Goal: Information Seeking & Learning: Learn about a topic

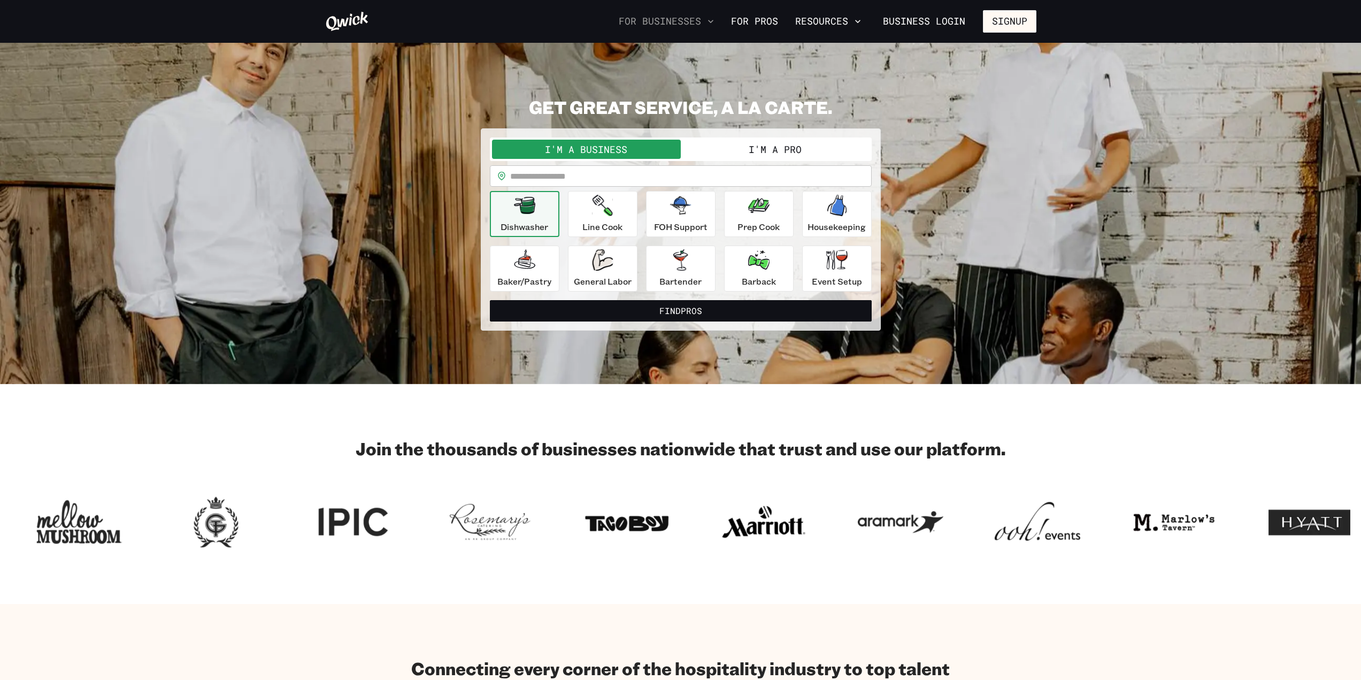
click at [713, 25] on icon "button" at bounding box center [711, 21] width 11 height 11
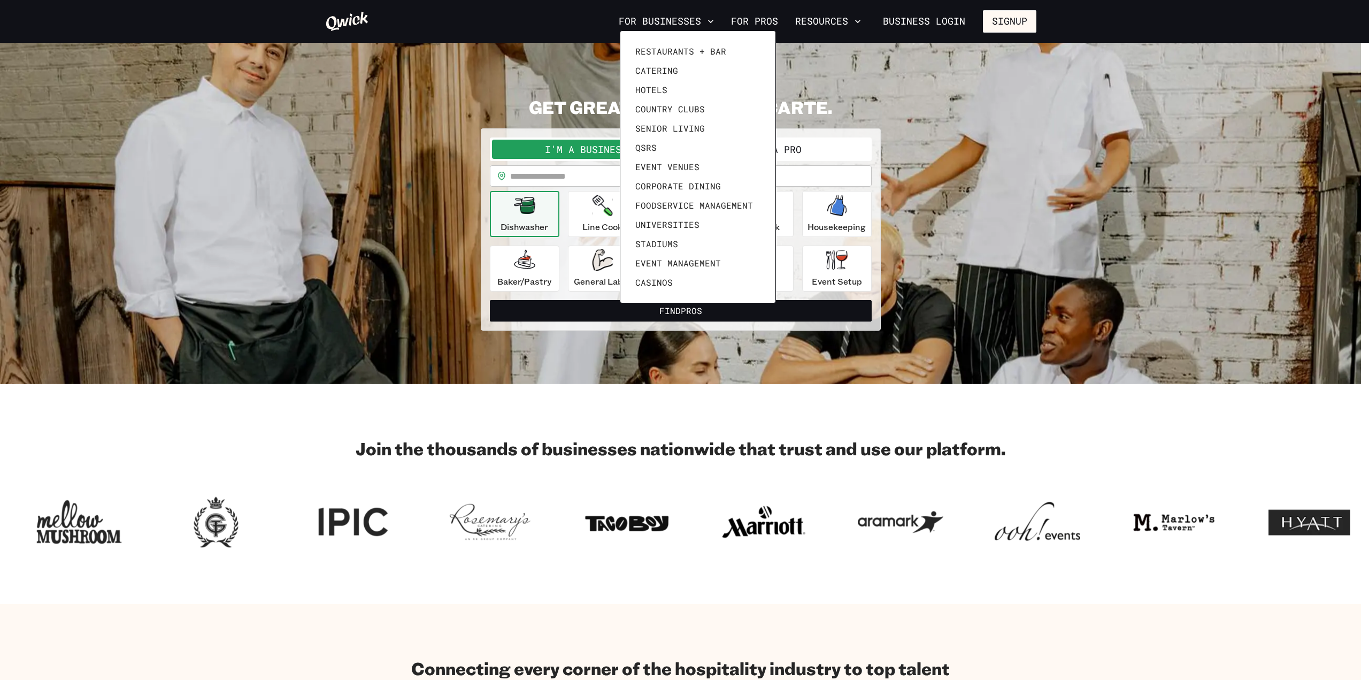
click at [770, 22] on div at bounding box center [684, 340] width 1369 height 680
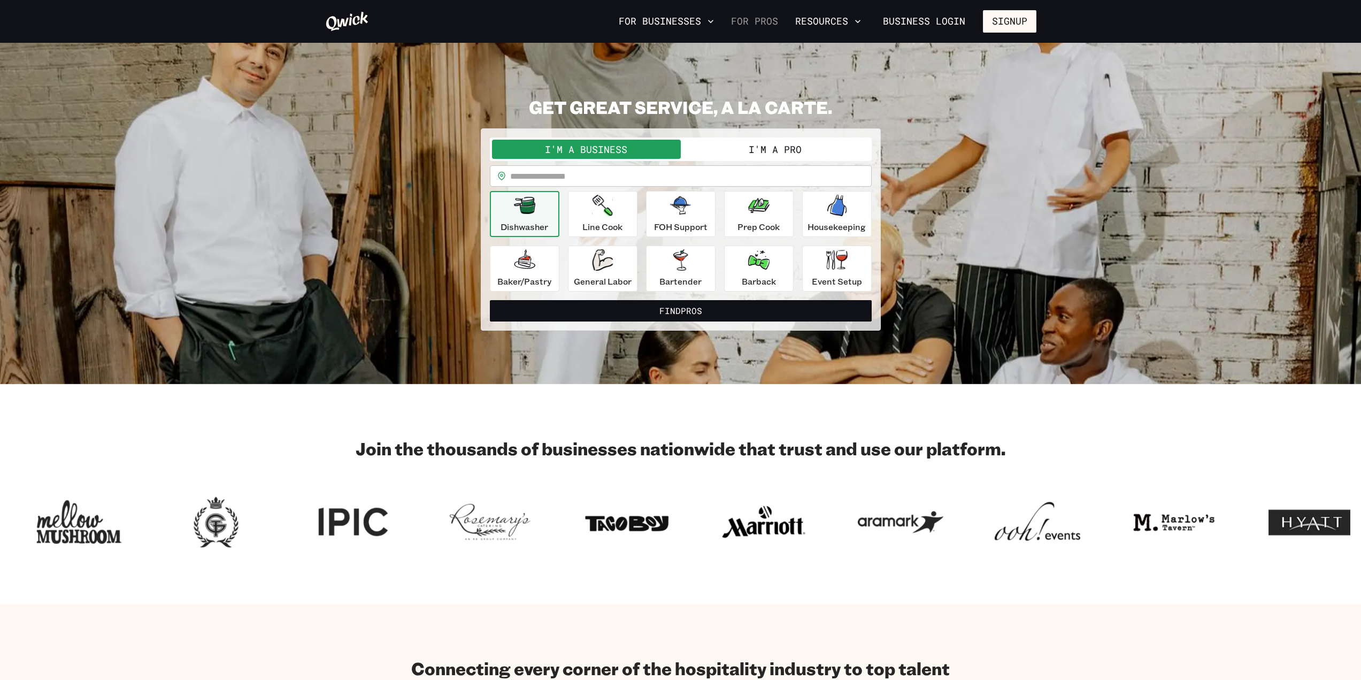
click at [746, 20] on link "For Pros" at bounding box center [755, 21] width 56 height 18
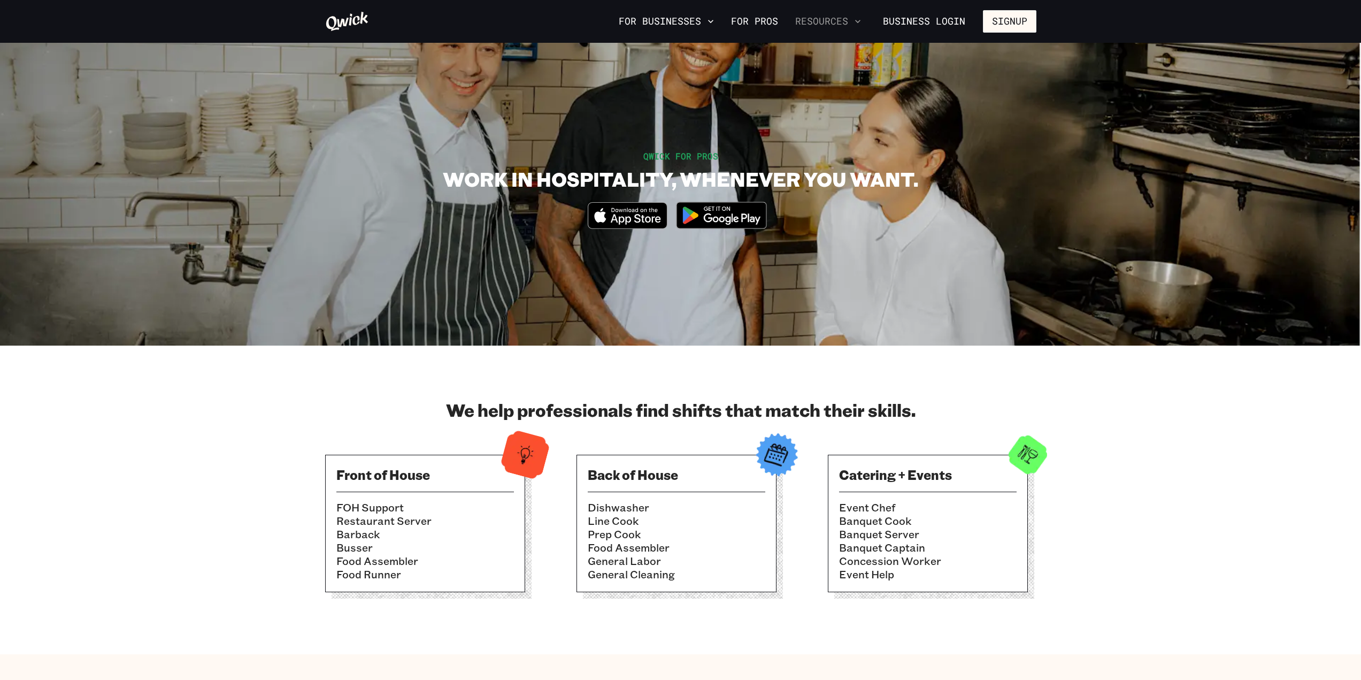
click at [826, 19] on button "Resources" at bounding box center [828, 21] width 74 height 18
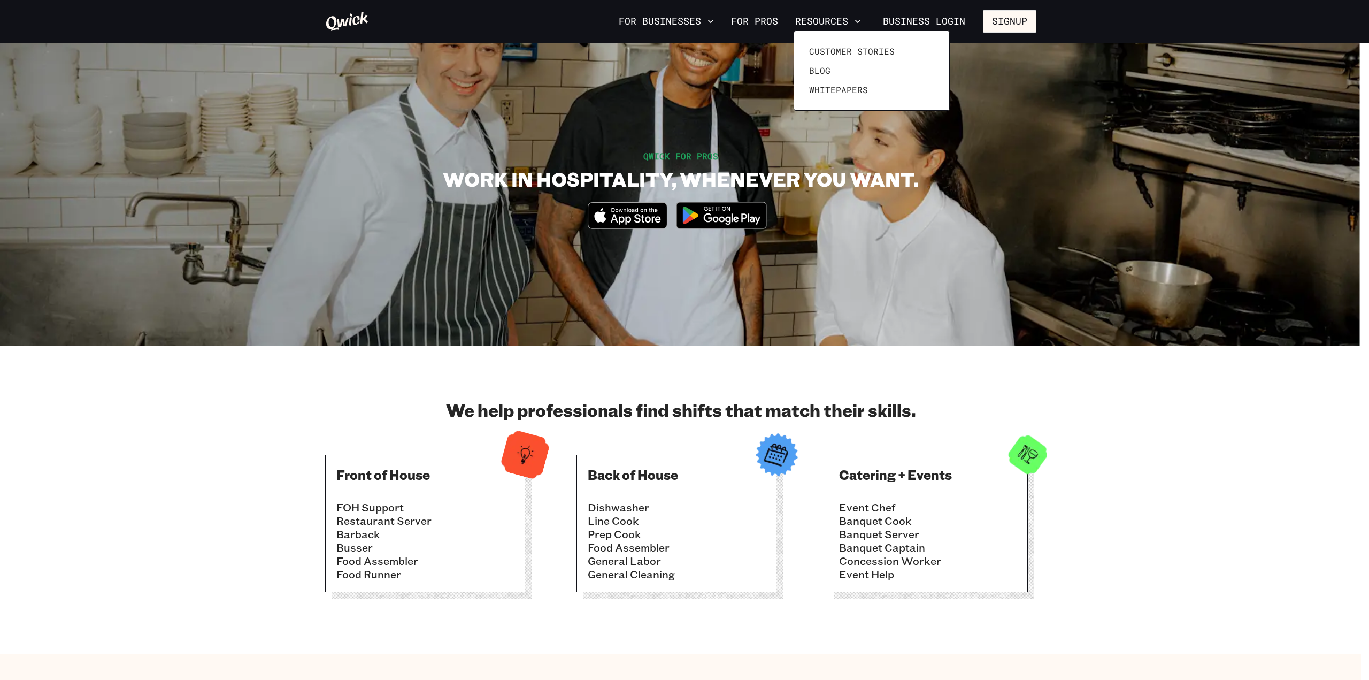
click at [842, 233] on div at bounding box center [684, 340] width 1369 height 680
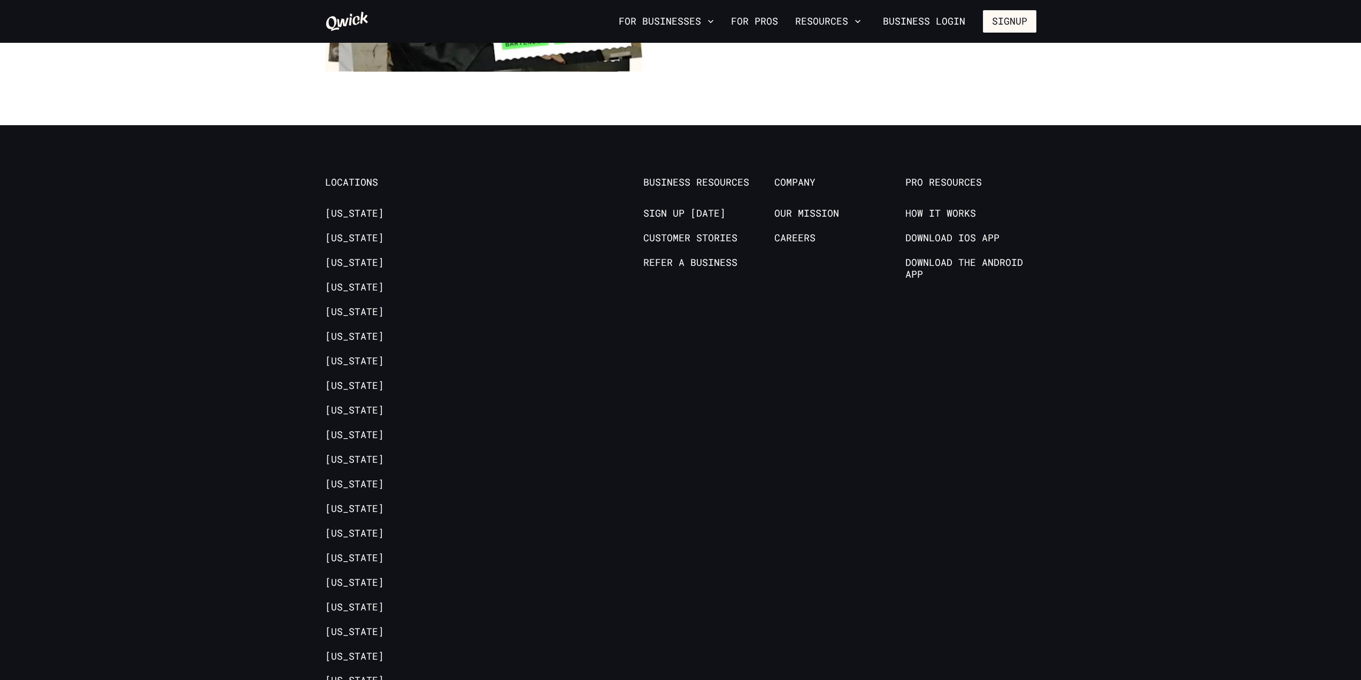
scroll to position [2086, 0]
click at [796, 233] on link "Careers" at bounding box center [795, 239] width 41 height 13
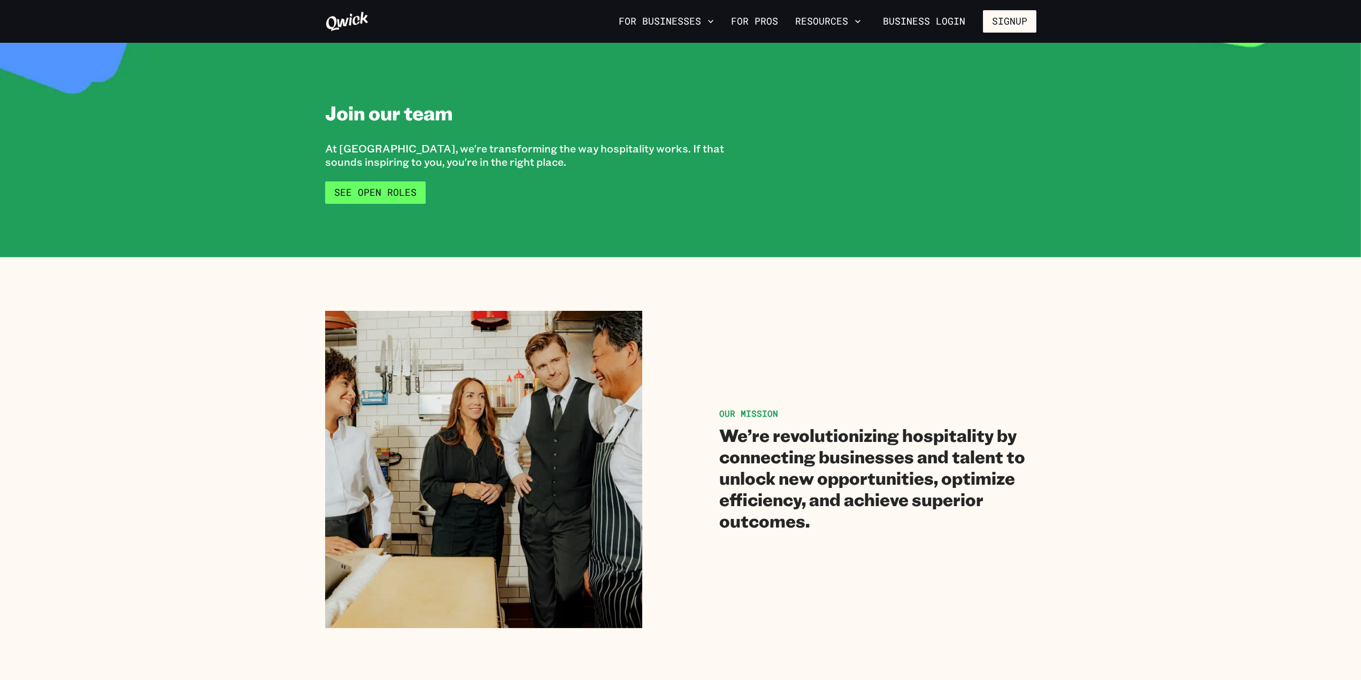
click at [353, 196] on link "See Open Roles" at bounding box center [375, 192] width 101 height 22
click at [657, 24] on button "For Businesses" at bounding box center [667, 21] width 104 height 18
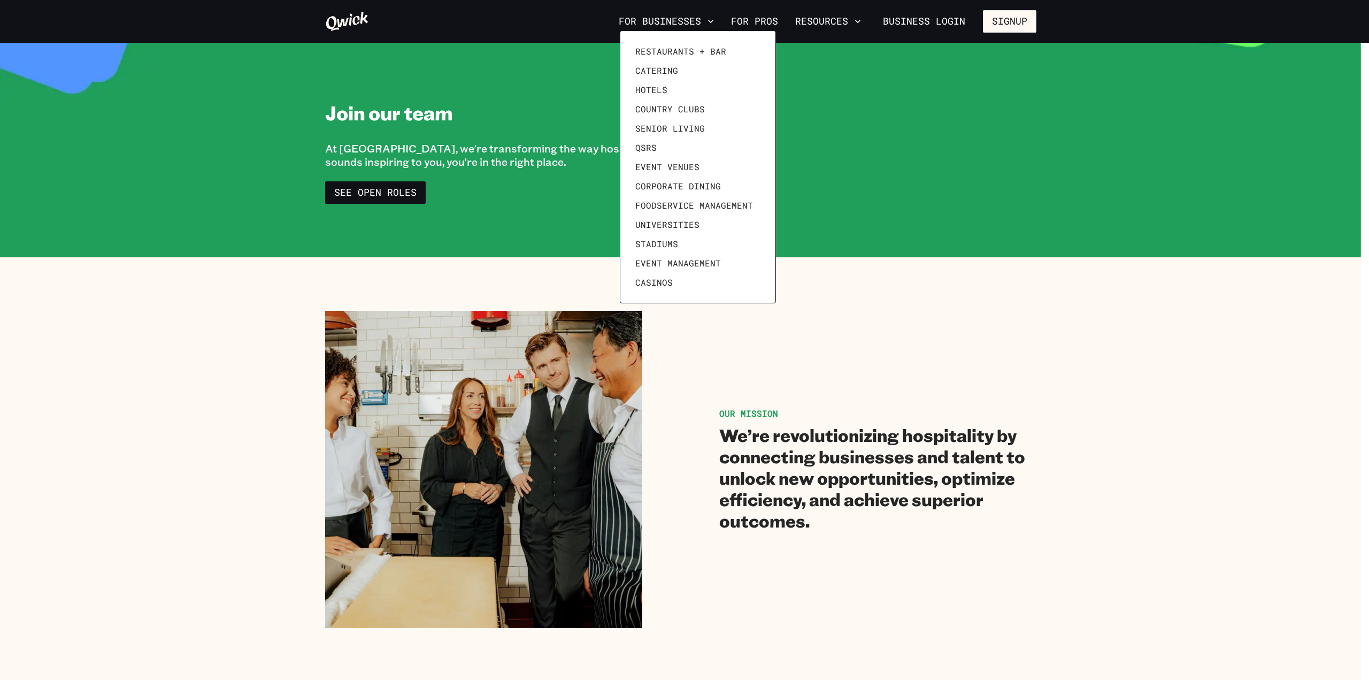
click at [657, 24] on div at bounding box center [684, 340] width 1369 height 680
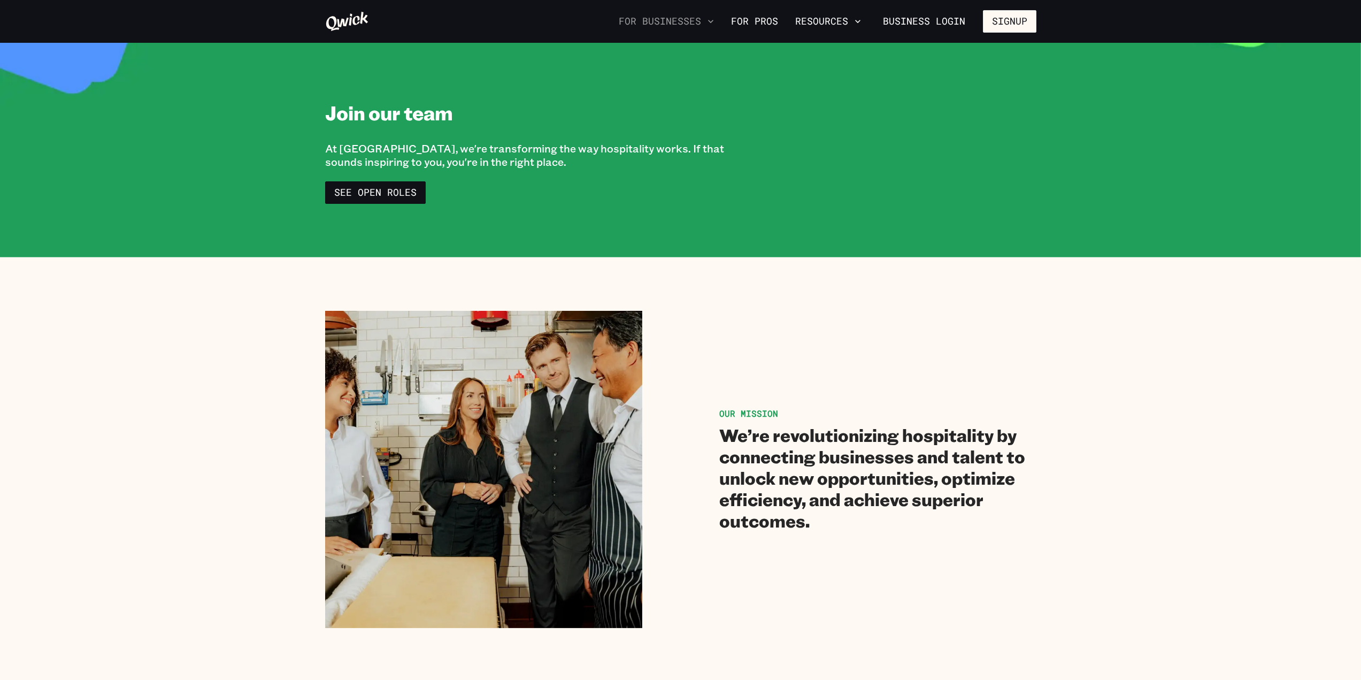
click at [630, 18] on button "For Businesses" at bounding box center [667, 21] width 104 height 18
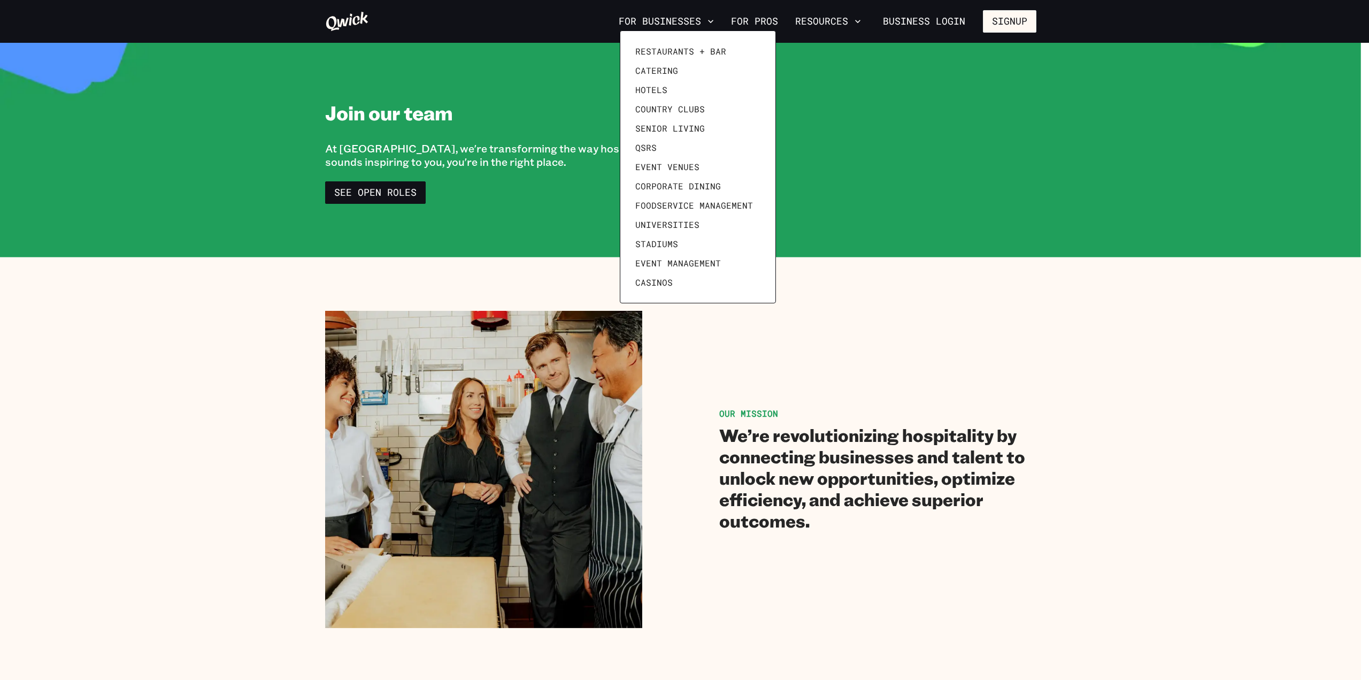
click at [601, 242] on div at bounding box center [684, 340] width 1369 height 680
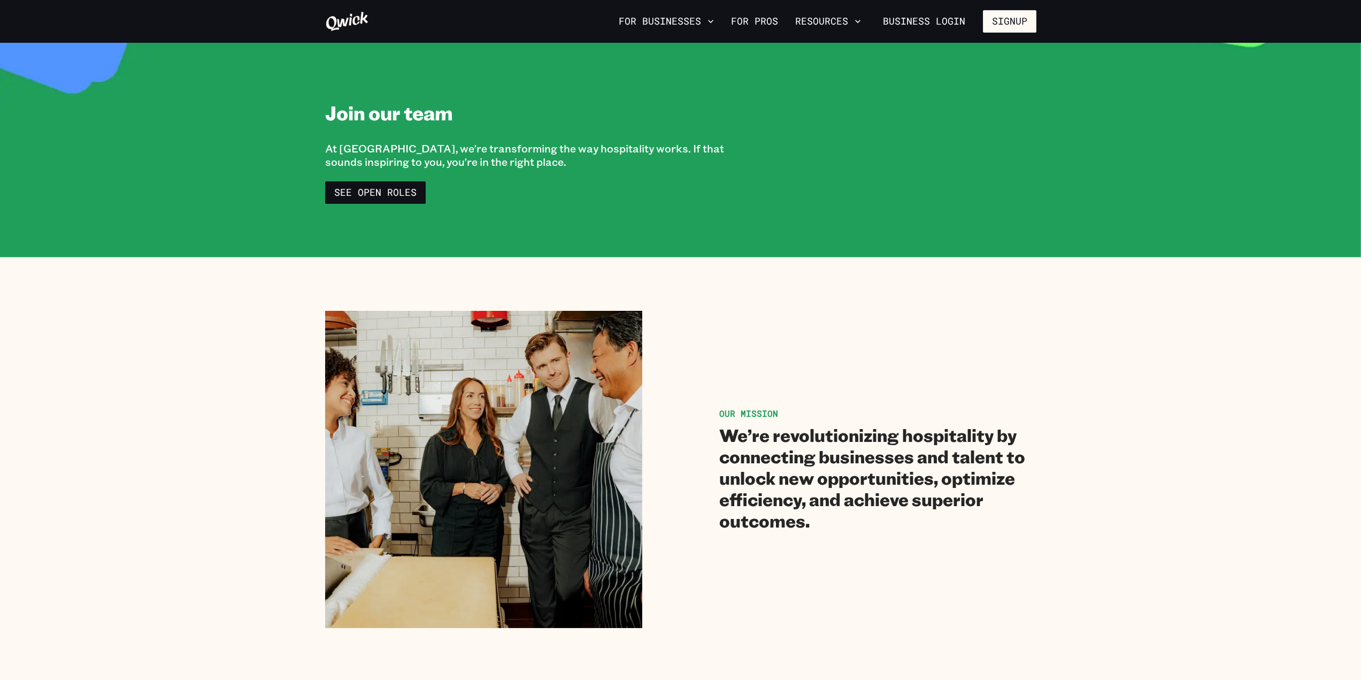
click at [348, 18] on icon at bounding box center [347, 21] width 42 height 19
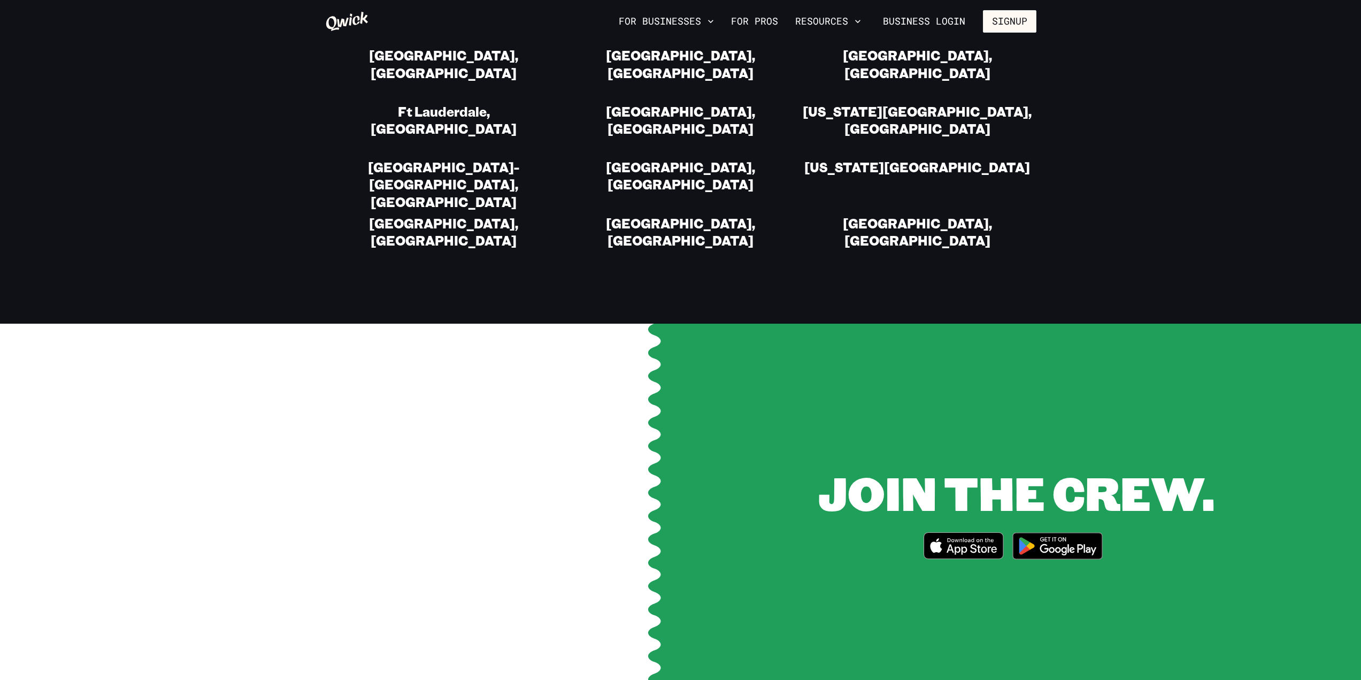
scroll to position [2407, 0]
